Goal: Task Accomplishment & Management: Manage account settings

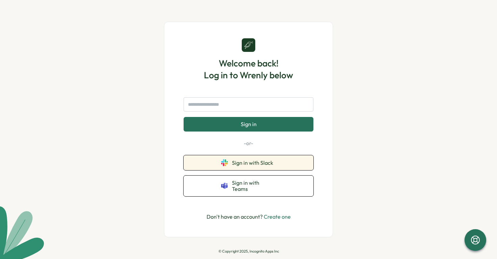
click at [274, 165] on span "Sign in with Slack" at bounding box center [254, 162] width 44 height 6
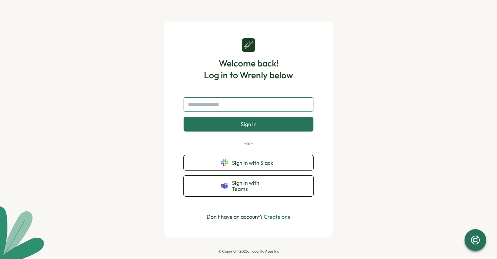
click at [245, 111] on input "text" at bounding box center [249, 104] width 130 height 14
